Goal: Task Accomplishment & Management: Use online tool/utility

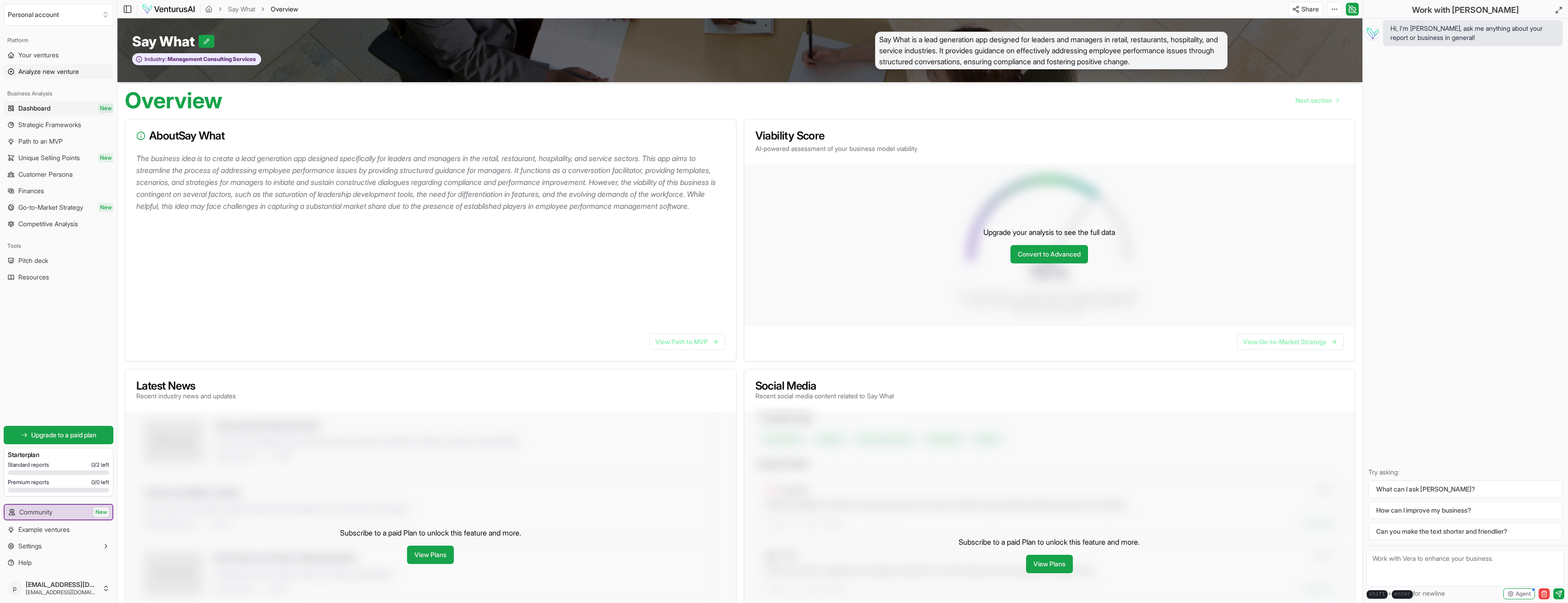
click at [58, 72] on span "Analyze new venture" at bounding box center [48, 72] width 61 height 9
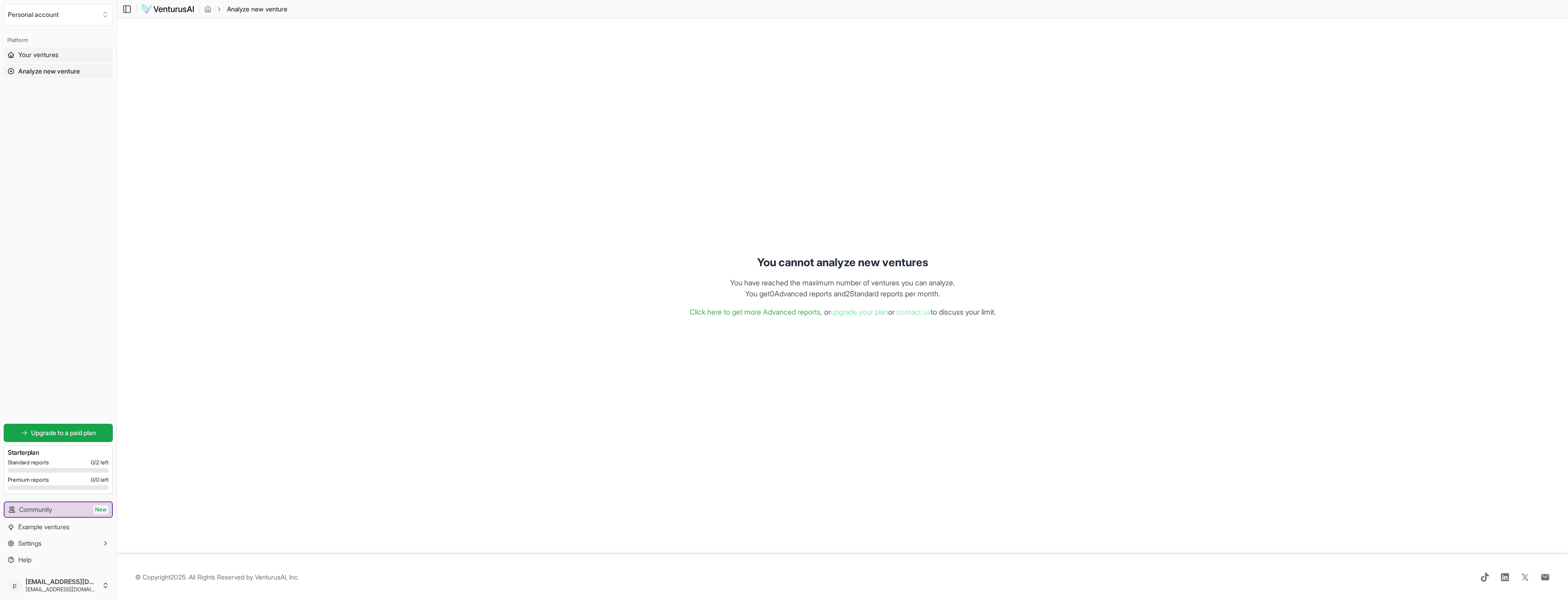
click at [51, 55] on span "Your ventures" at bounding box center [38, 55] width 40 height 9
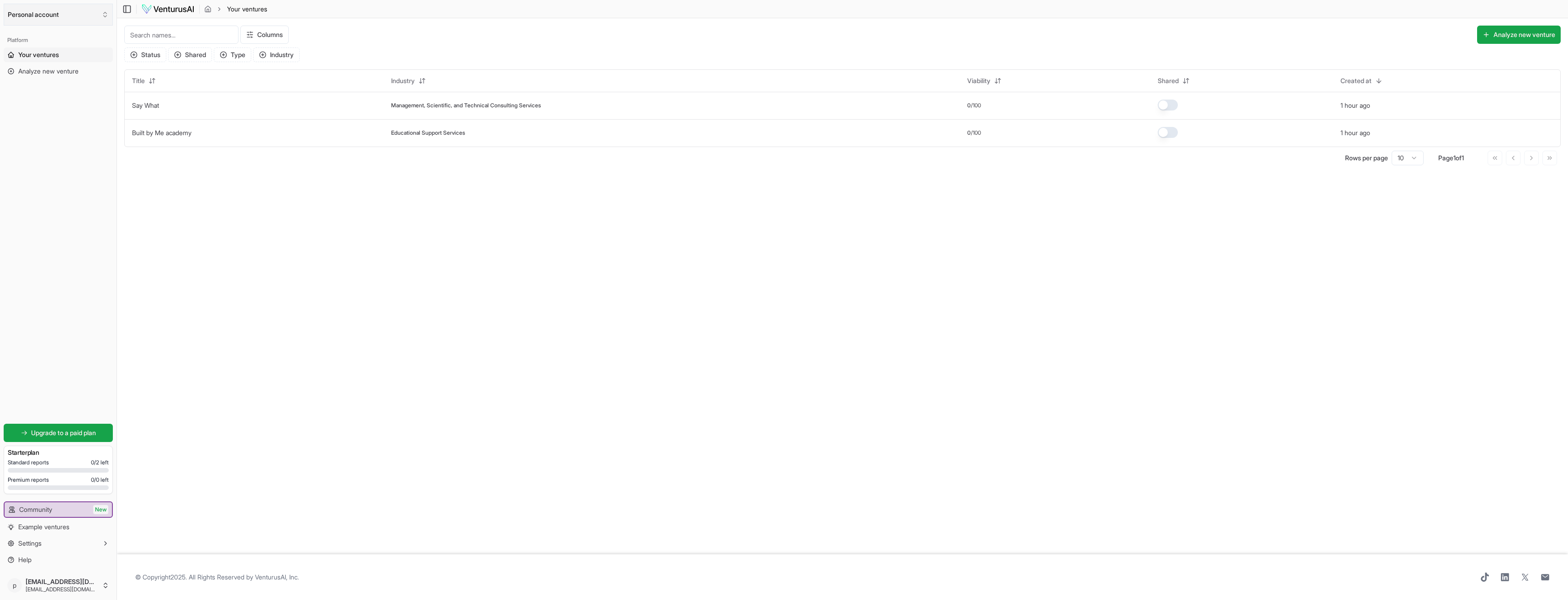
click at [36, 13] on button "Personal account" at bounding box center [58, 15] width 109 height 22
click at [46, 49] on div "[EMAIL_ADDRESS][DOMAIN_NAME]" at bounding box center [58, 54] width 105 height 24
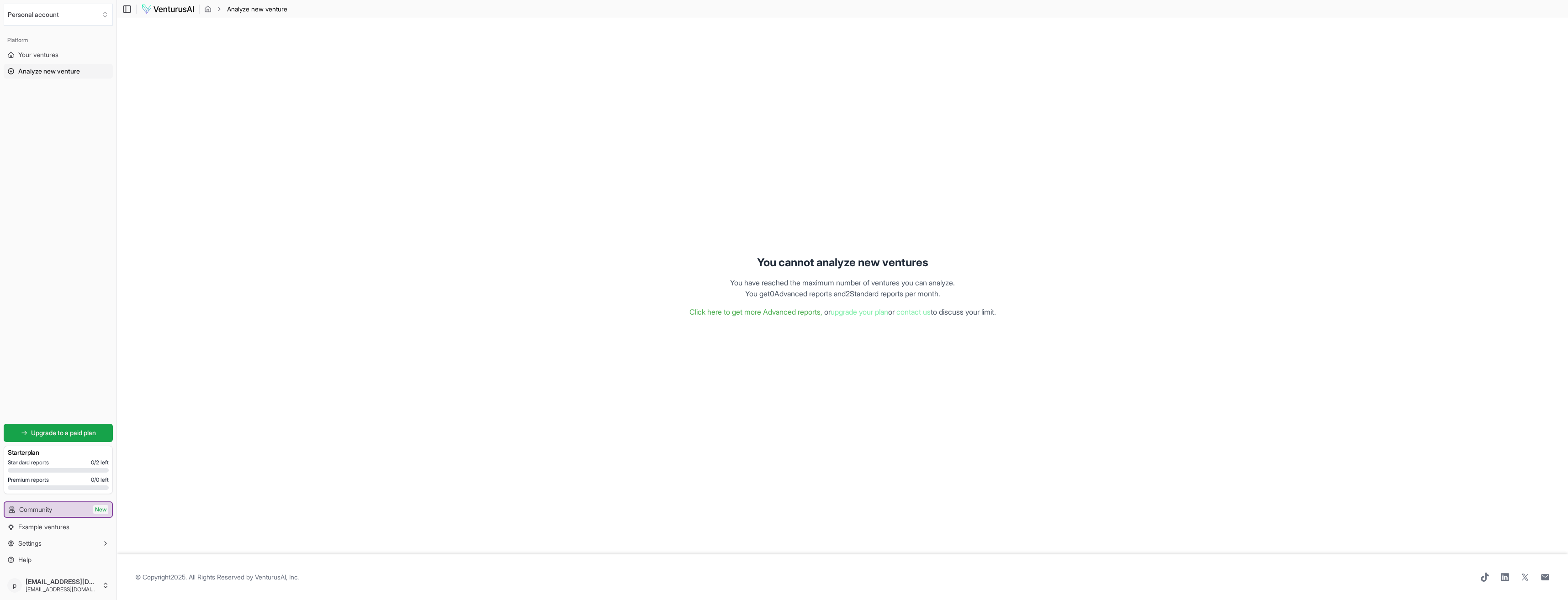
click at [56, 72] on span "Analyze new venture" at bounding box center [49, 71] width 61 height 9
click at [51, 51] on span "Your ventures" at bounding box center [38, 55] width 40 height 9
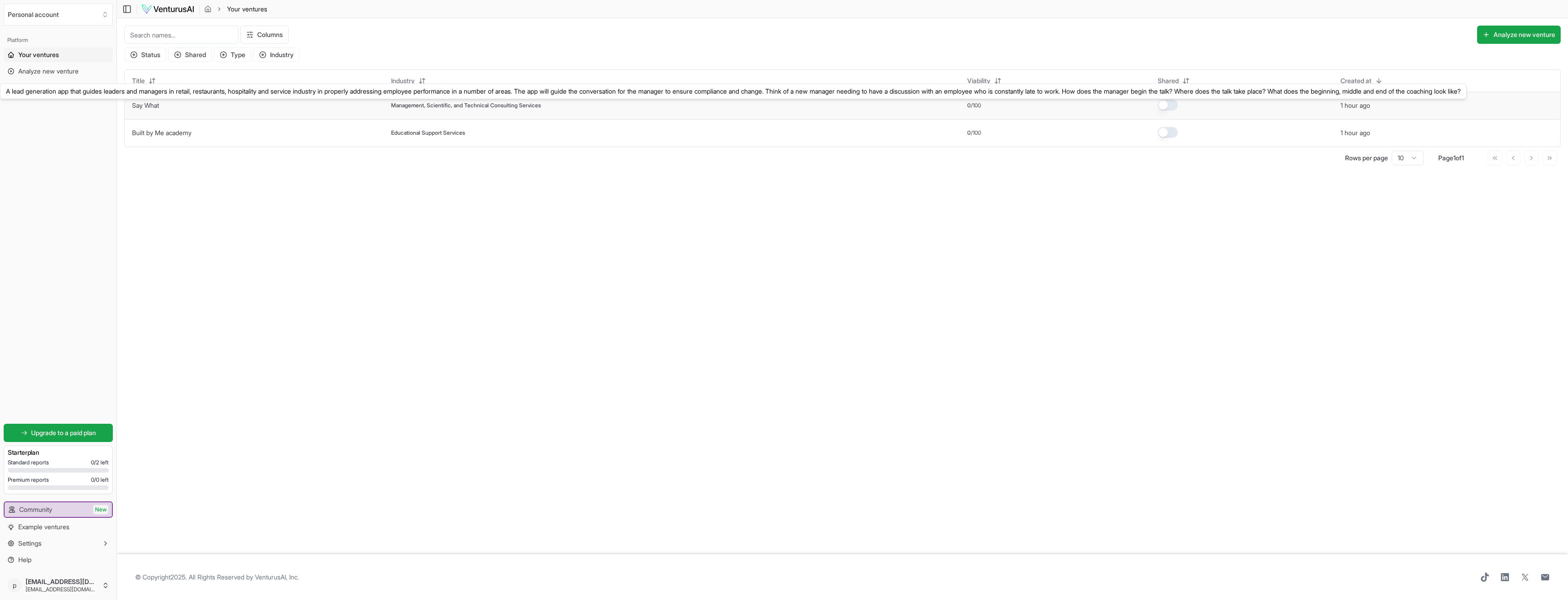
click at [159, 105] on link "Say What" at bounding box center [145, 105] width 27 height 8
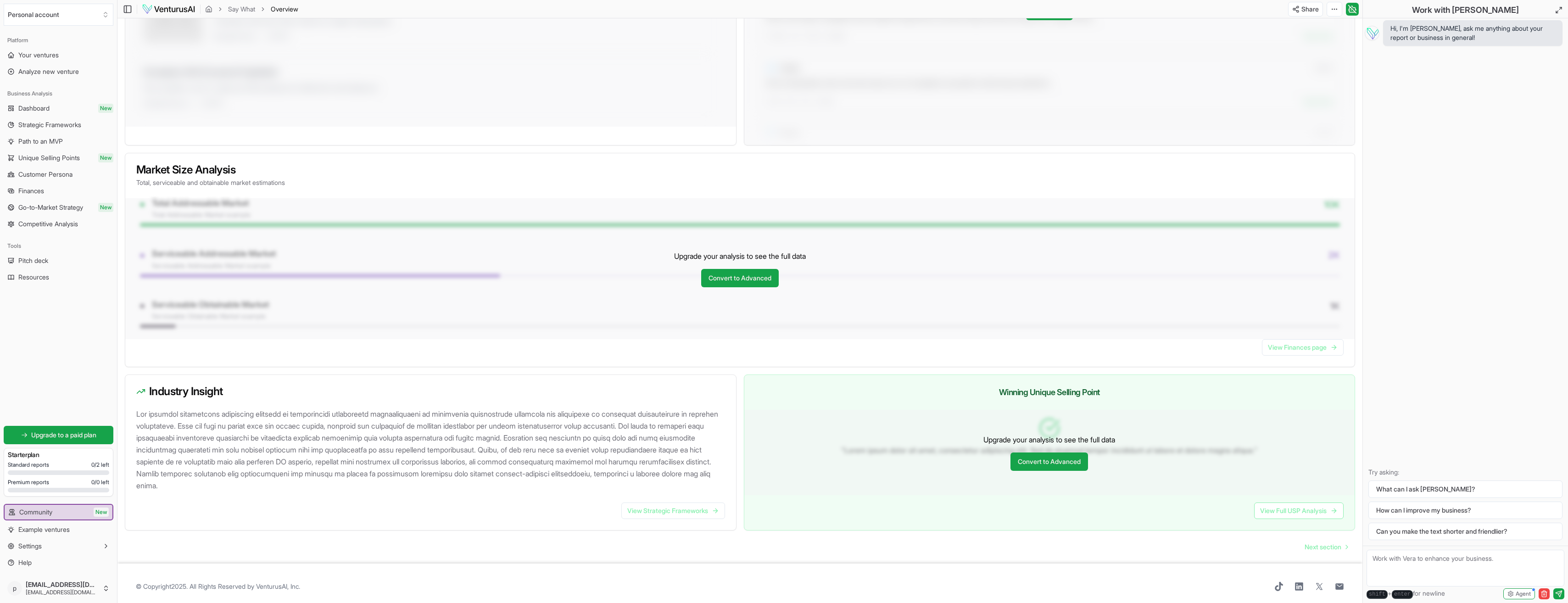
scroll to position [560, 0]
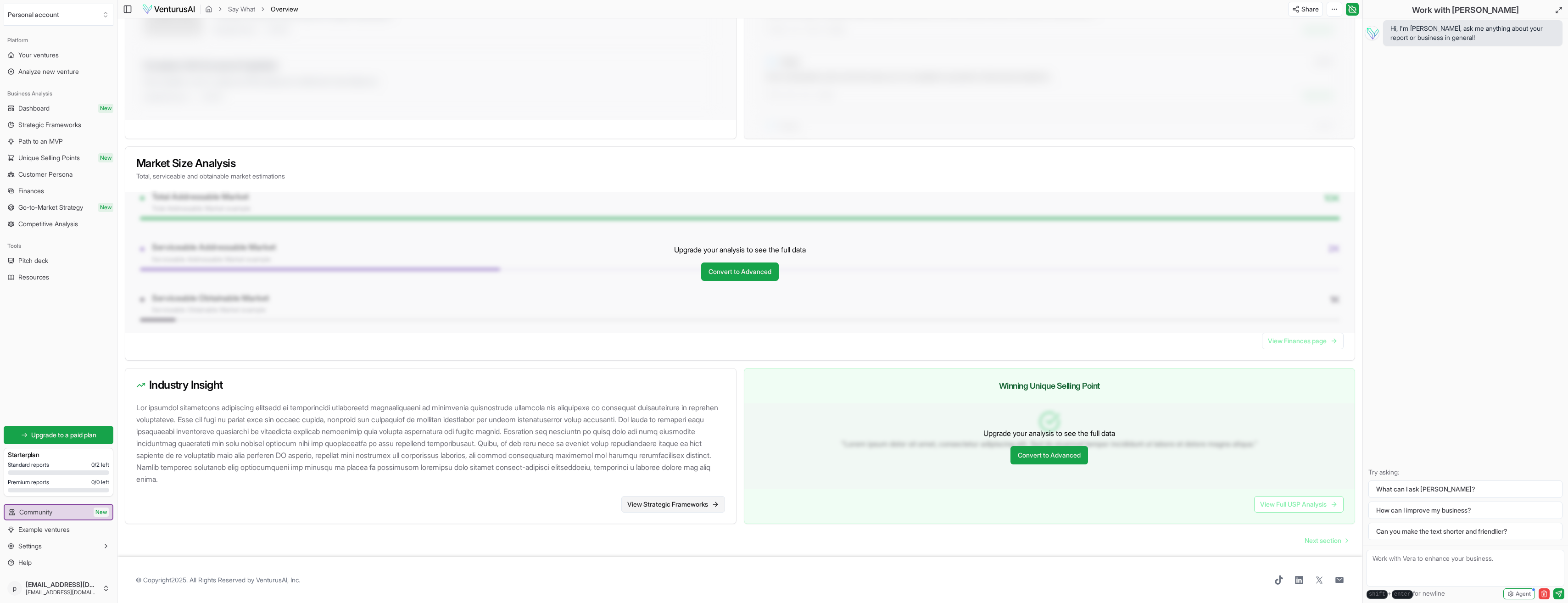
click at [683, 505] on link "View Strategic Frameworks" at bounding box center [673, 504] width 104 height 17
